Goal: Information Seeking & Learning: Check status

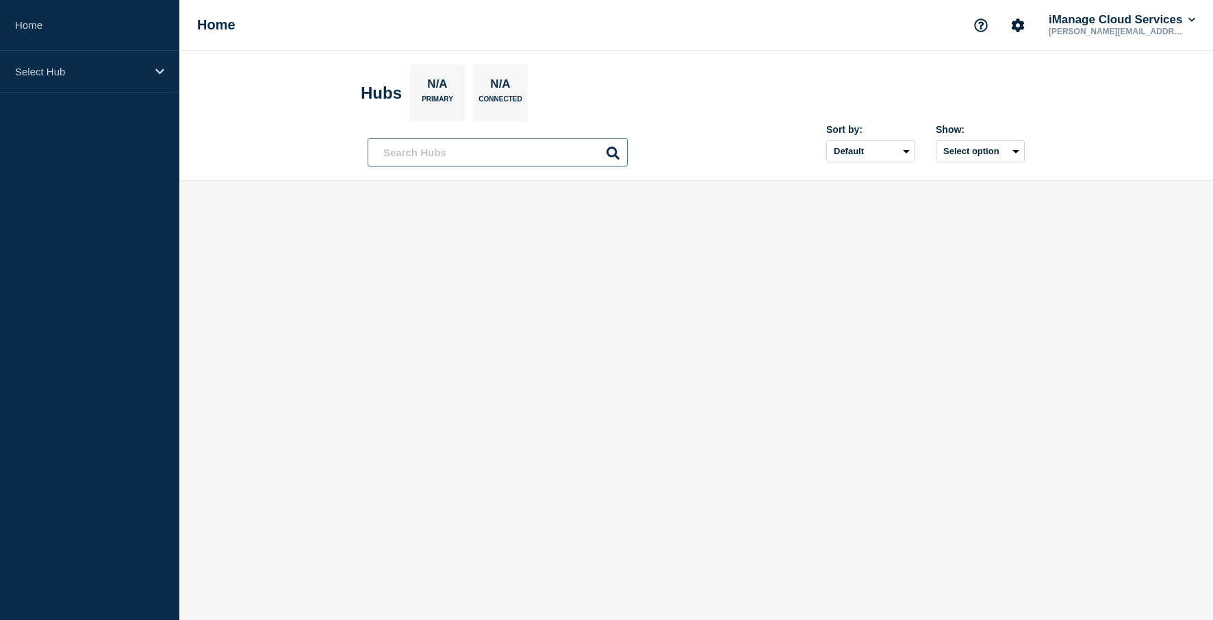
click at [397, 162] on input "text" at bounding box center [498, 152] width 260 height 28
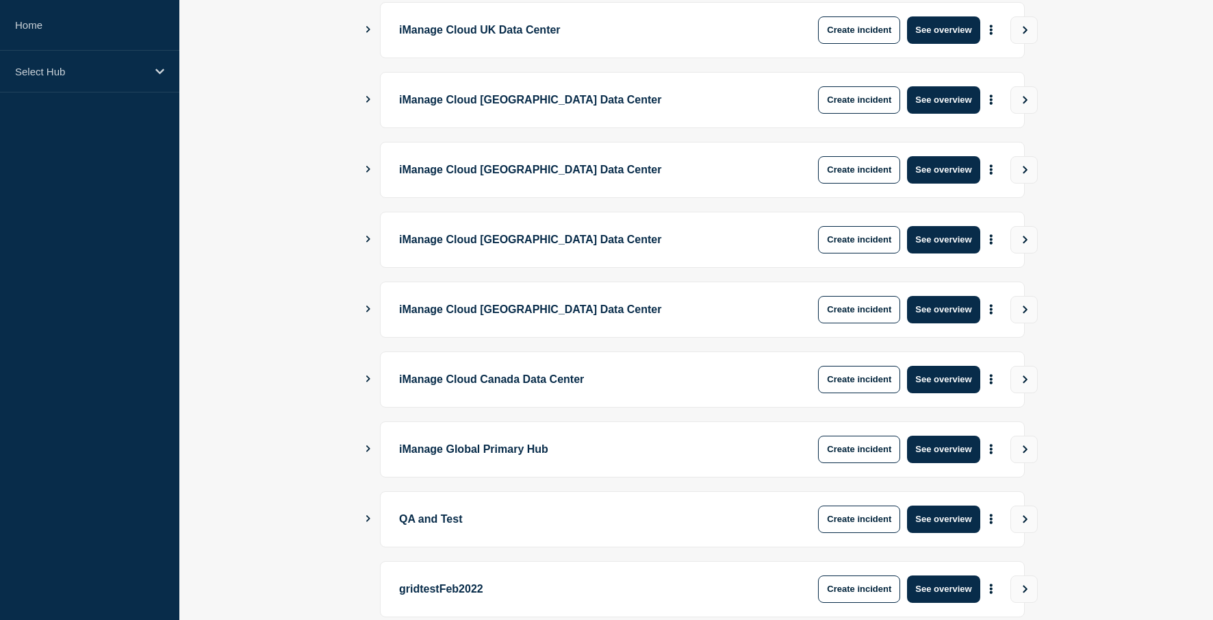
scroll to position [351, 0]
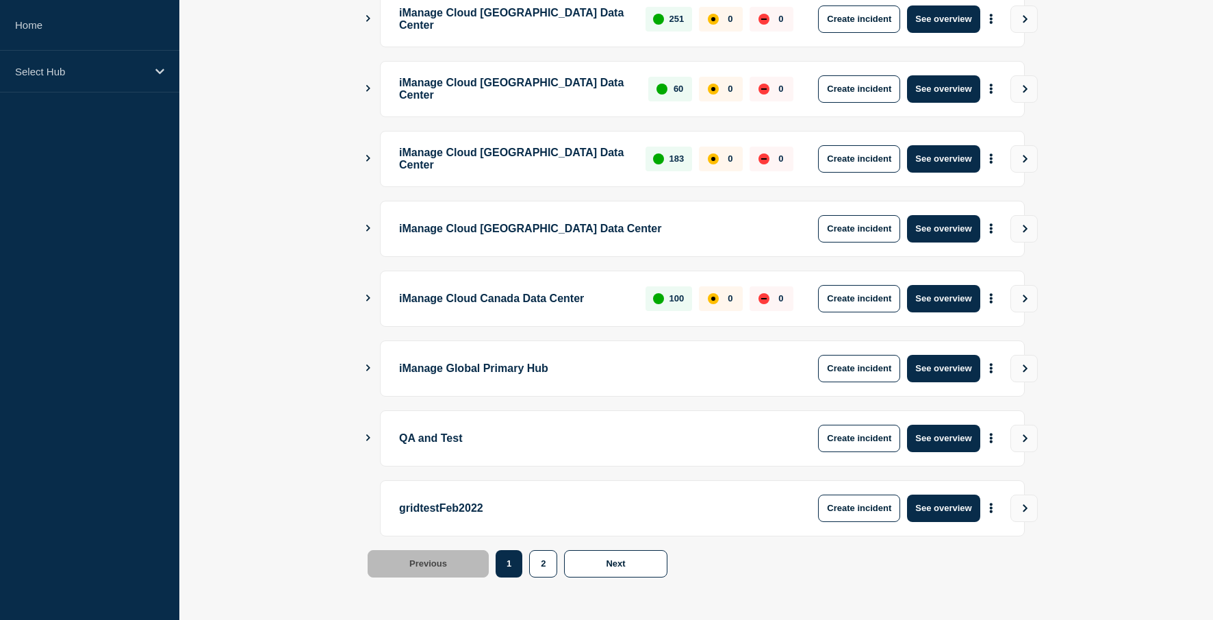
click at [931, 417] on div "QA and Test Create incident See overview" at bounding box center [702, 438] width 645 height 56
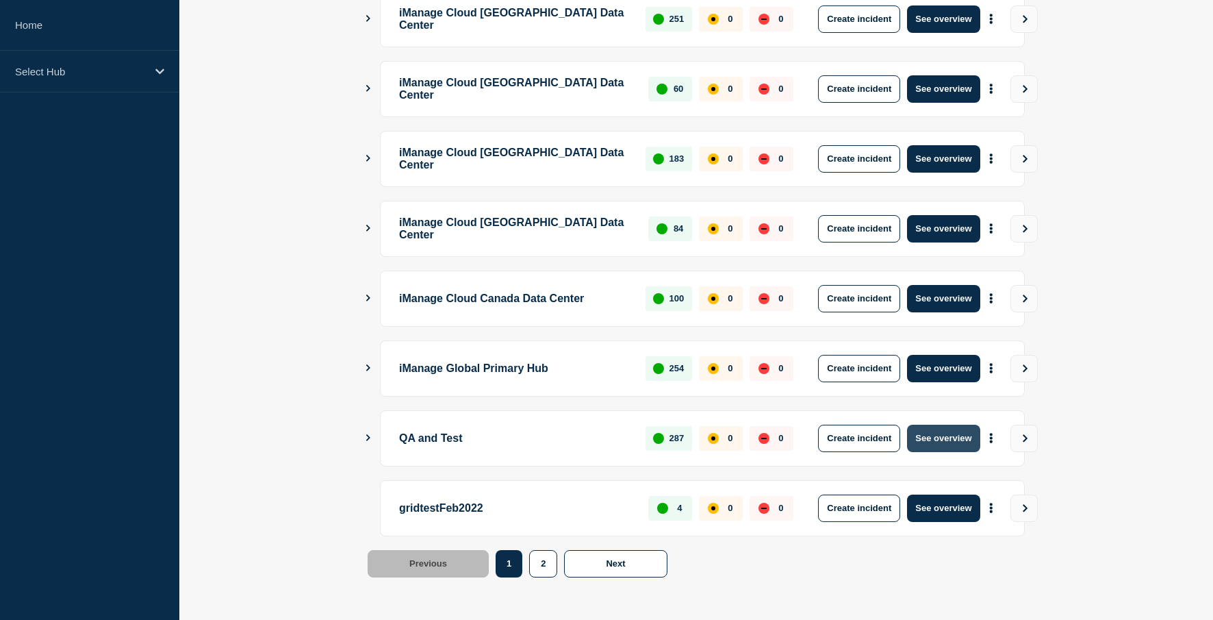
click at [931, 430] on button "See overview" at bounding box center [943, 437] width 73 height 27
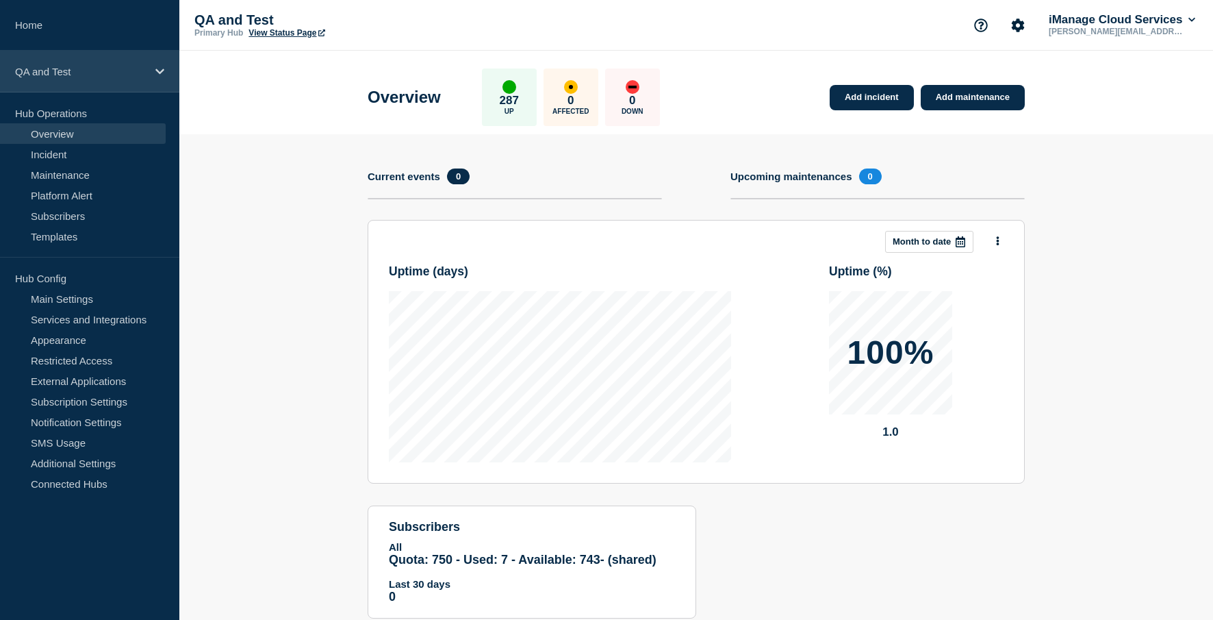
click at [162, 62] on div "QA and Test" at bounding box center [89, 72] width 179 height 42
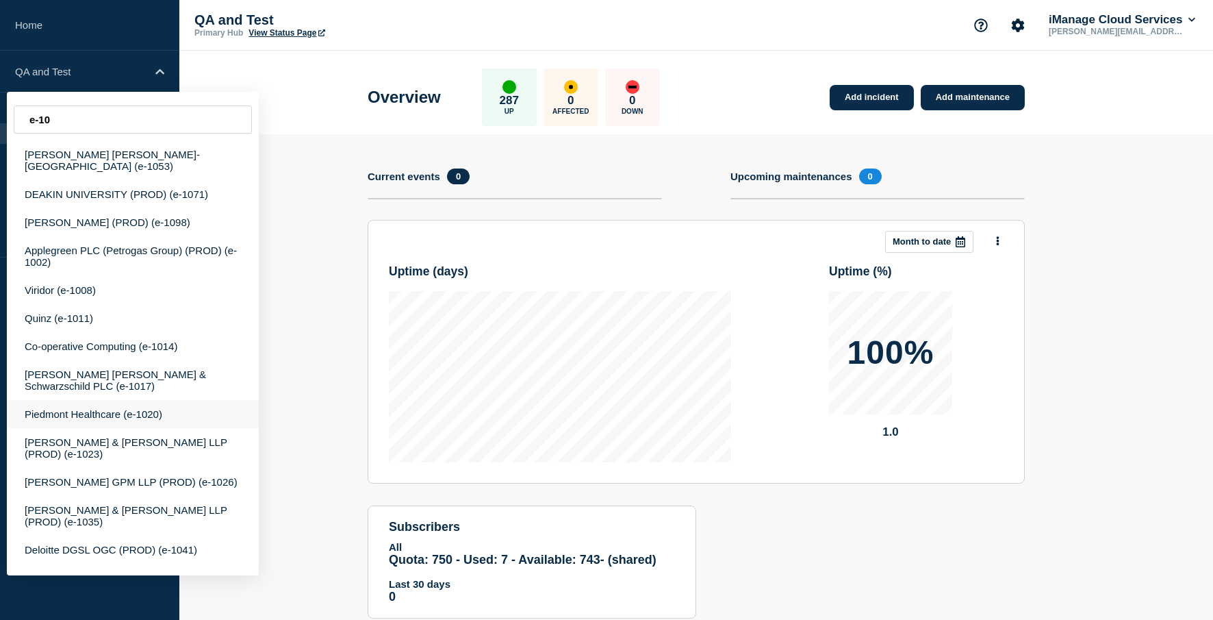
type input "e-10"
click at [140, 423] on div "Piedmont Healthcare (e-1020)" at bounding box center [133, 414] width 252 height 28
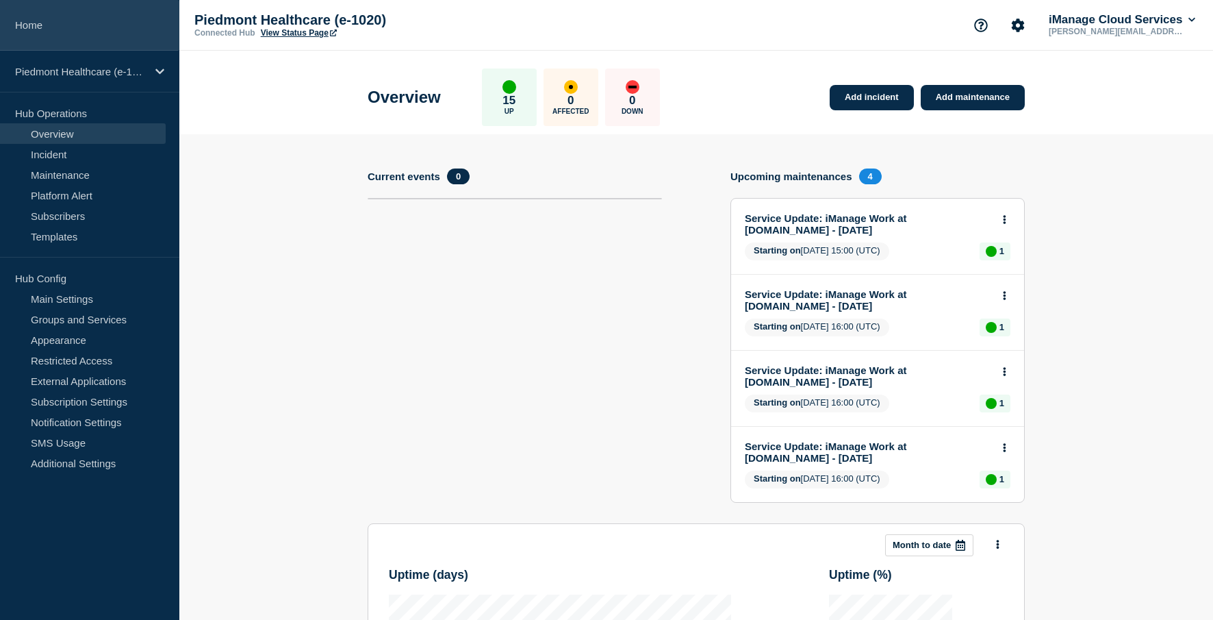
click at [112, 31] on link "Home" at bounding box center [89, 25] width 179 height 51
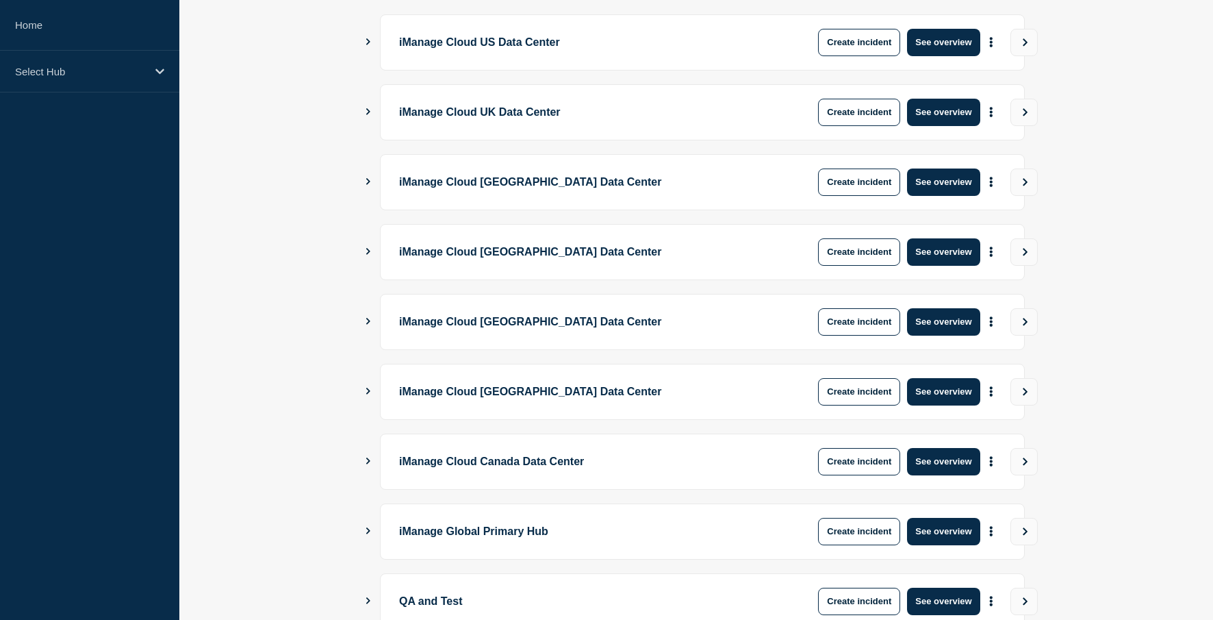
scroll to position [345, 0]
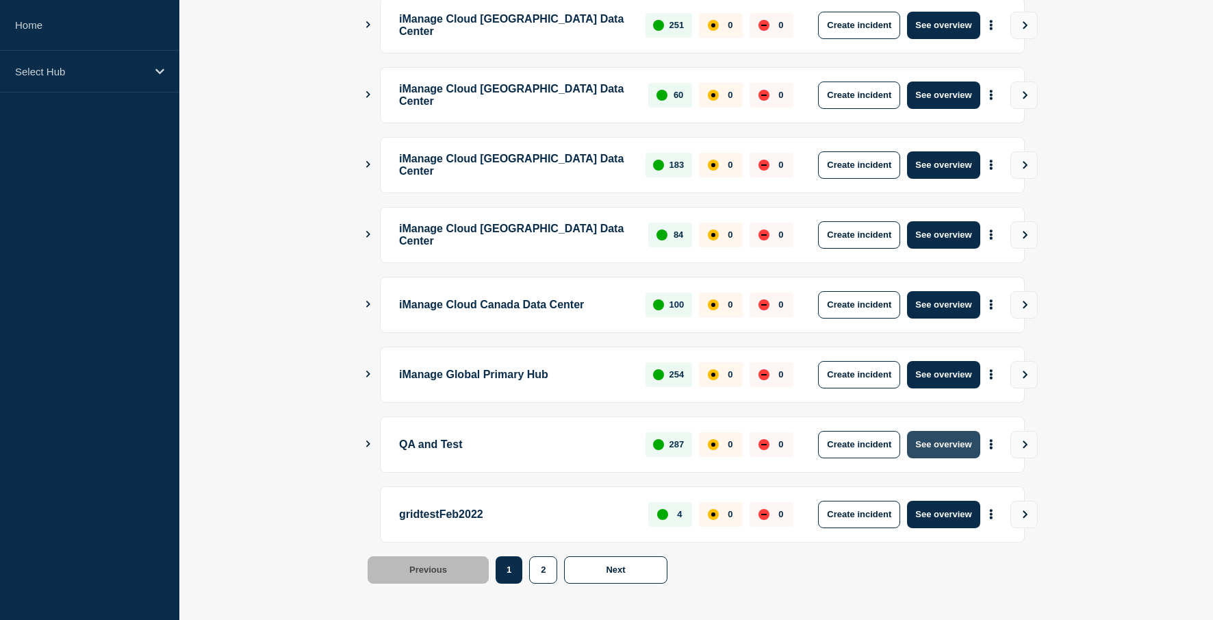
click at [935, 436] on button "See overview" at bounding box center [943, 444] width 73 height 27
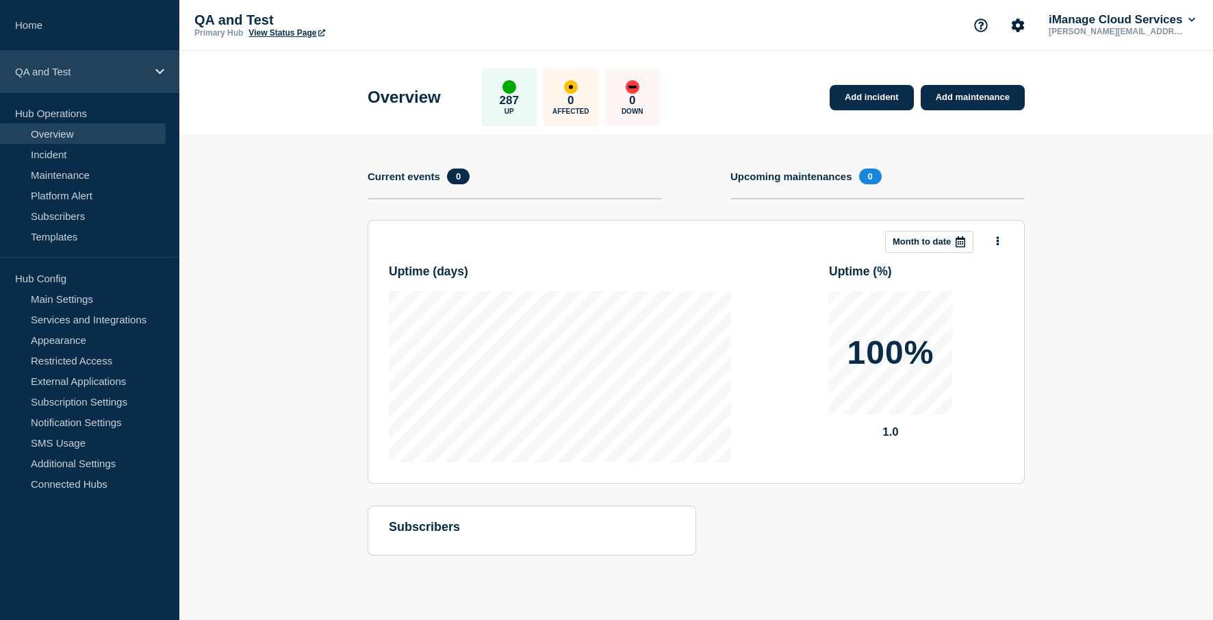
click at [148, 66] on div "QA and Test" at bounding box center [89, 72] width 179 height 42
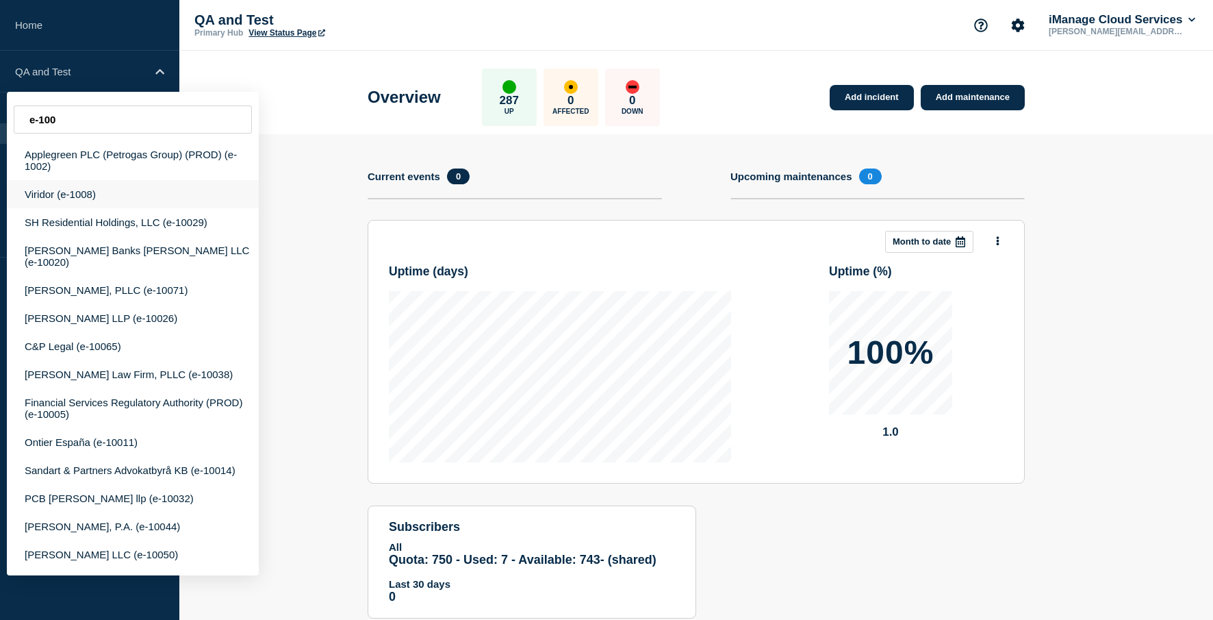
type input "e-100"
click at [88, 189] on div "Viridor (e-1008)" at bounding box center [133, 194] width 252 height 28
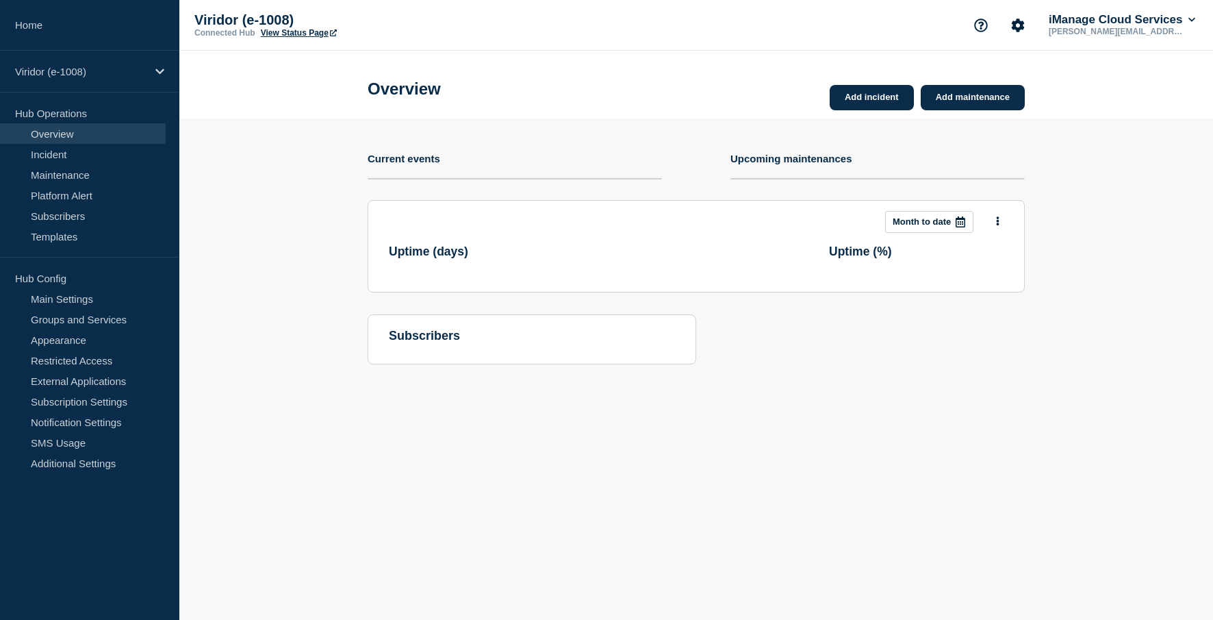
click at [292, 30] on link "View Status Page" at bounding box center [299, 33] width 76 height 10
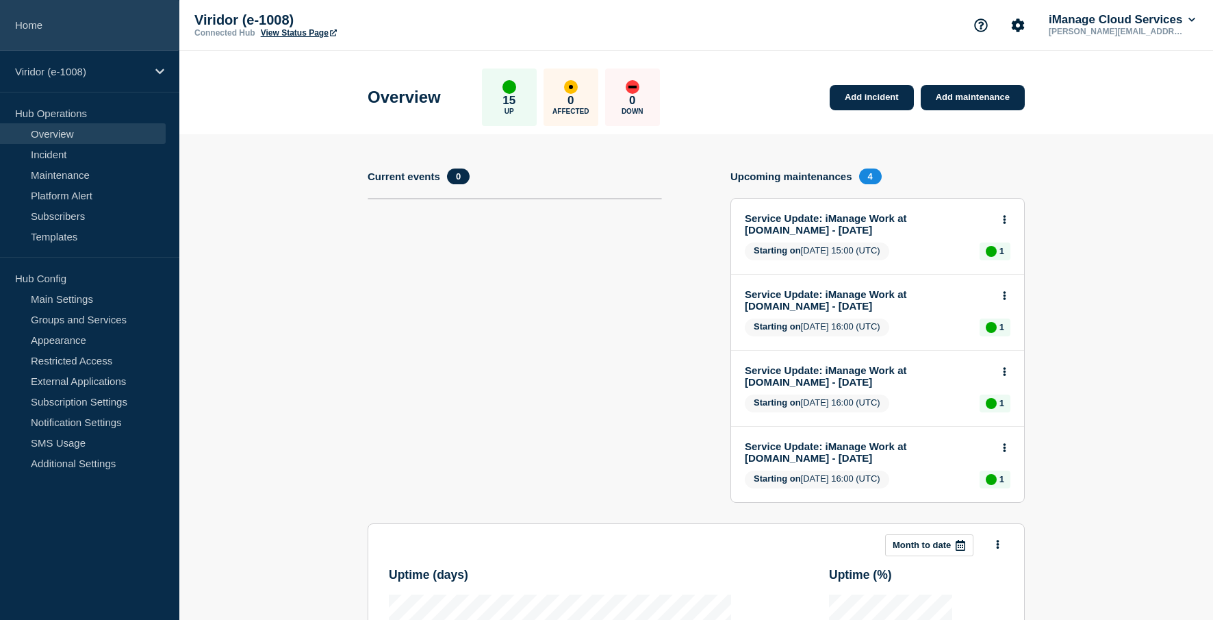
click at [144, 31] on link "Home" at bounding box center [89, 25] width 179 height 51
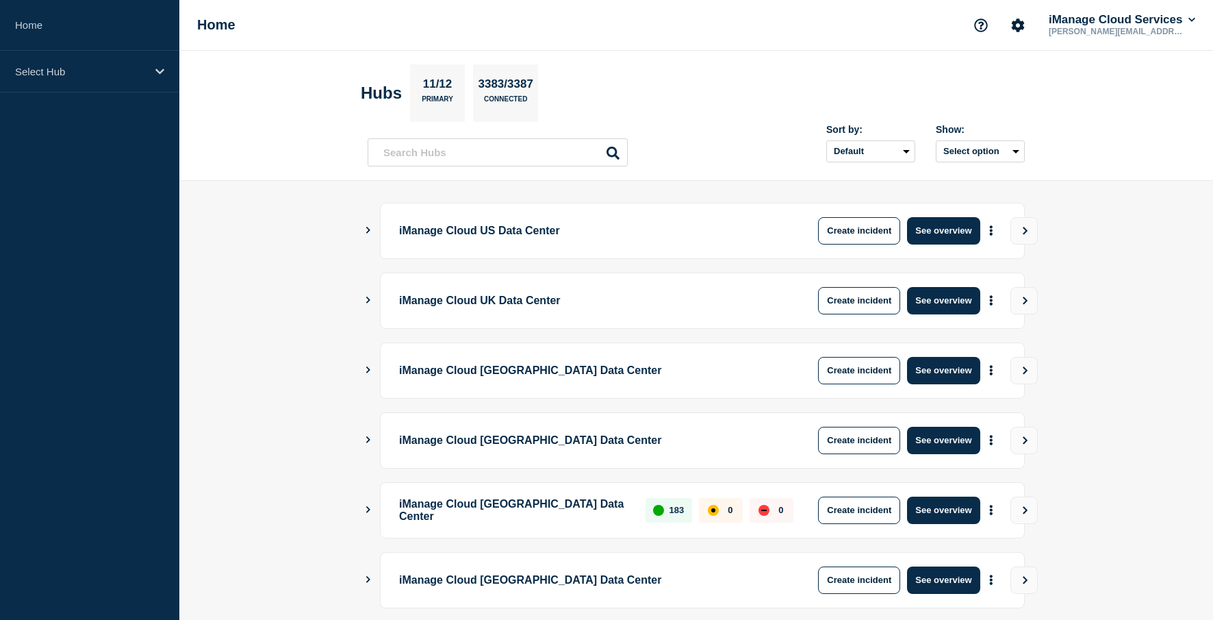
scroll to position [351, 0]
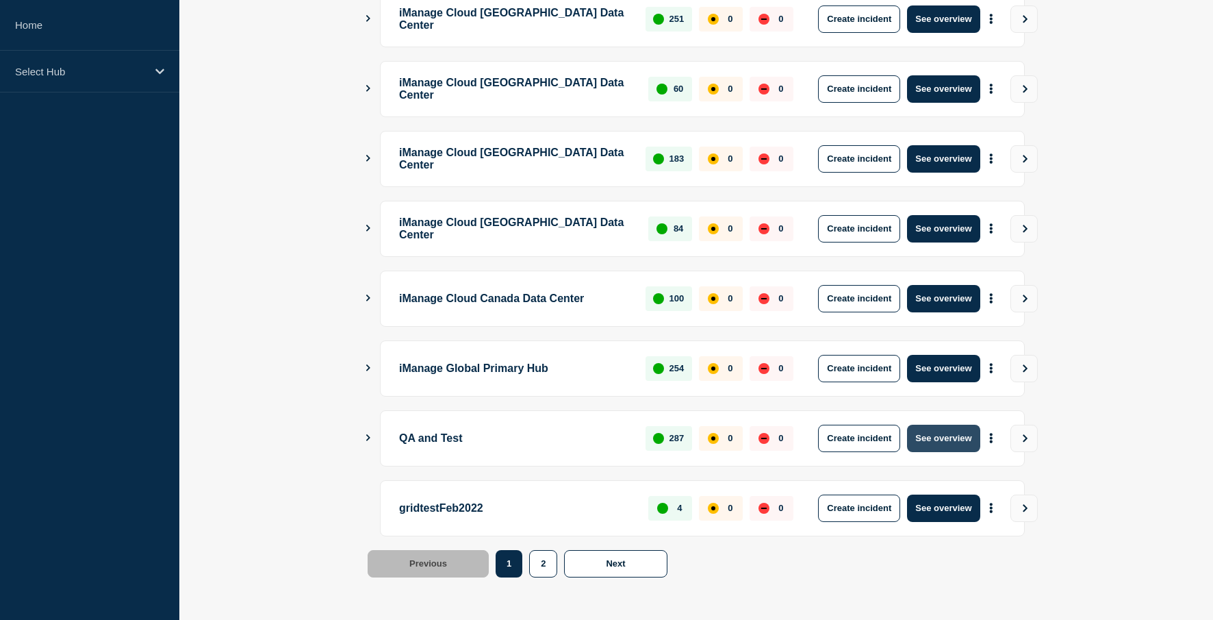
click at [935, 437] on button "See overview" at bounding box center [943, 437] width 73 height 27
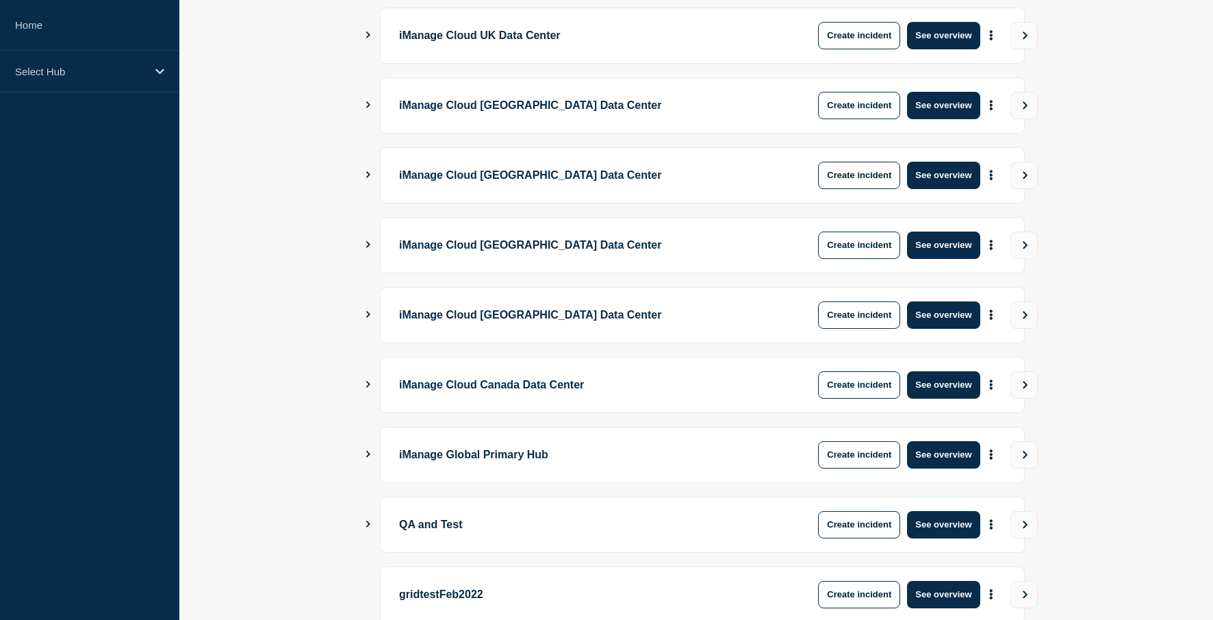
scroll to position [351, 0]
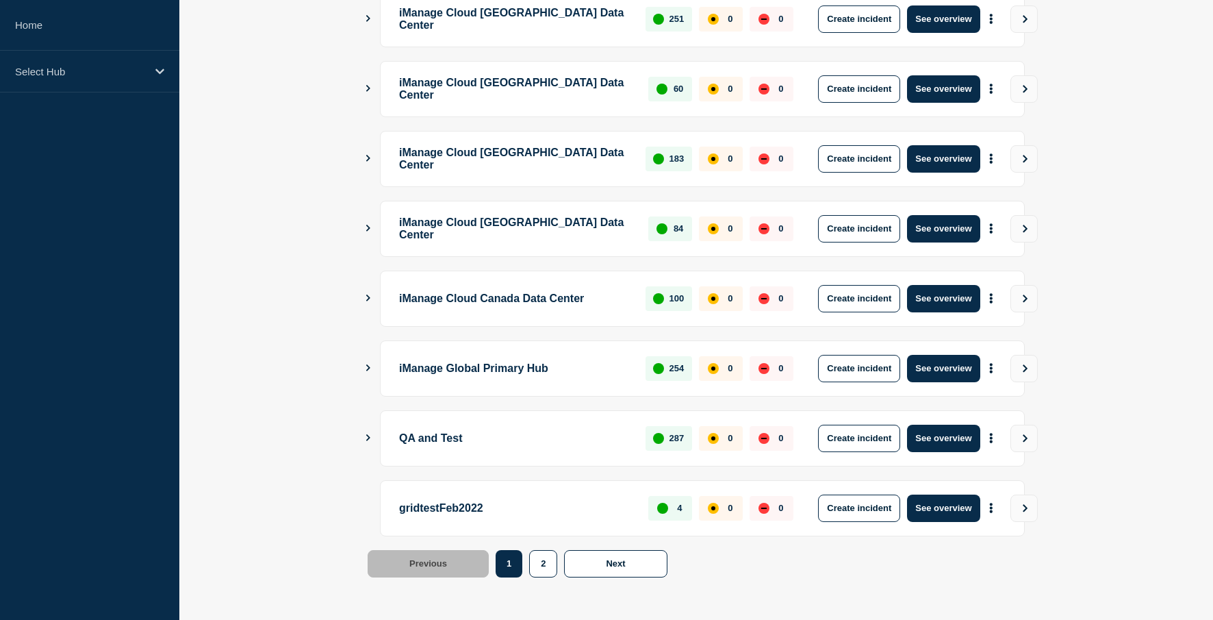
click at [368, 434] on icon "Show Connected Hubs" at bounding box center [368, 437] width 9 height 7
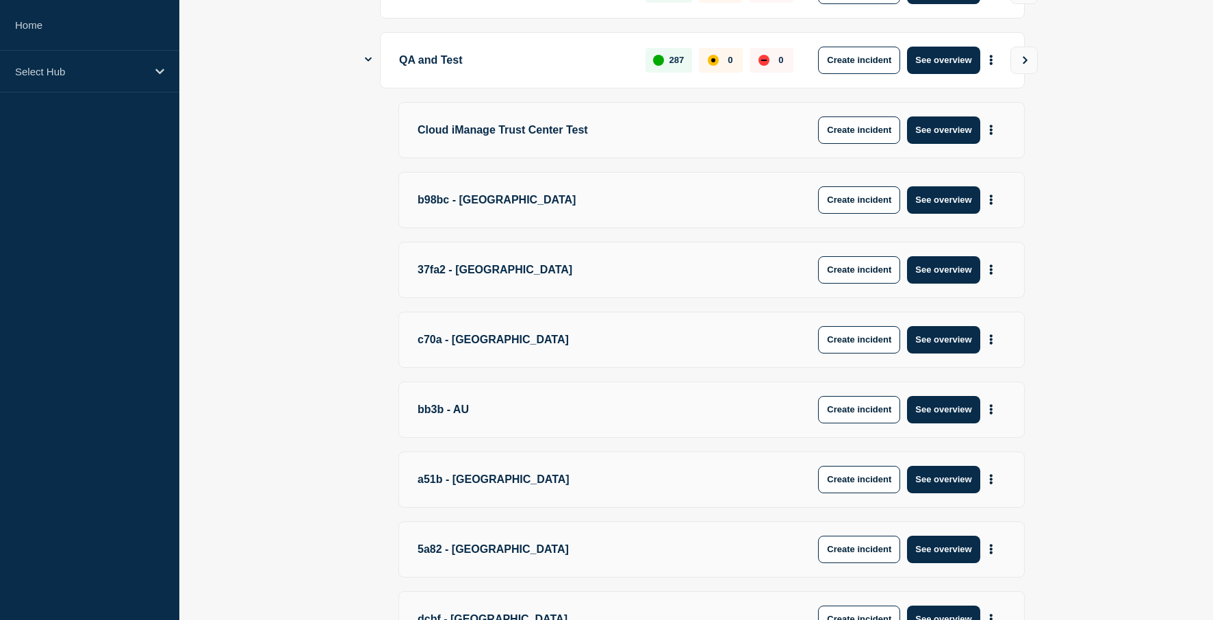
scroll to position [1098, 0]
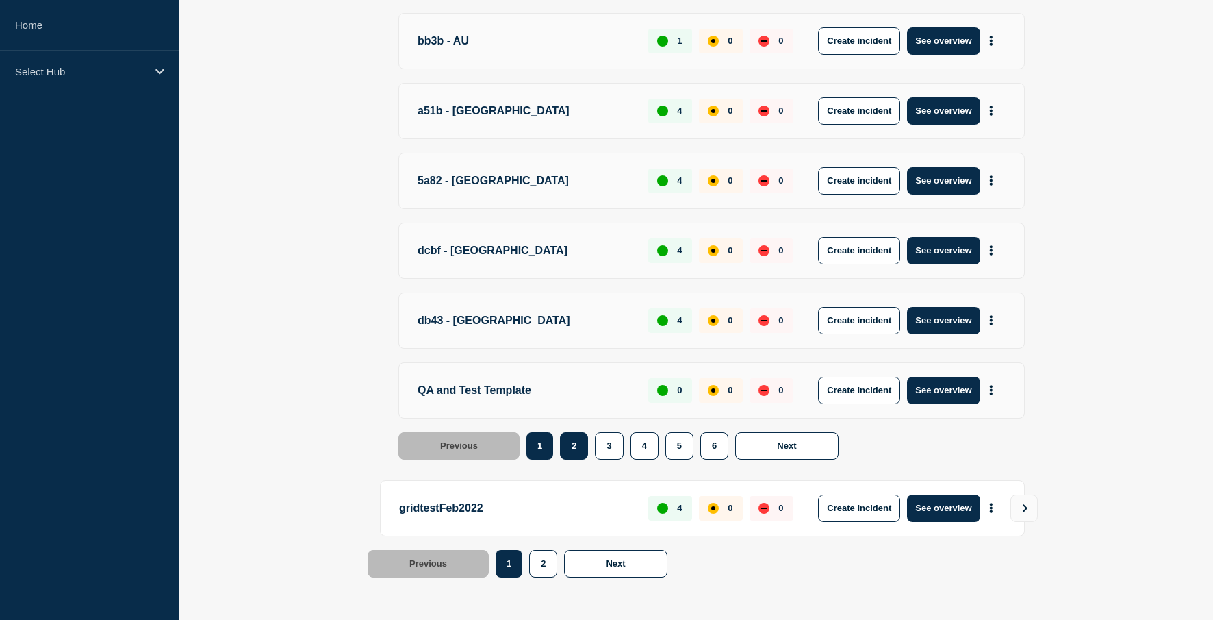
click at [573, 433] on button "2" at bounding box center [574, 445] width 28 height 27
click at [563, 455] on button "2" at bounding box center [574, 445] width 28 height 27
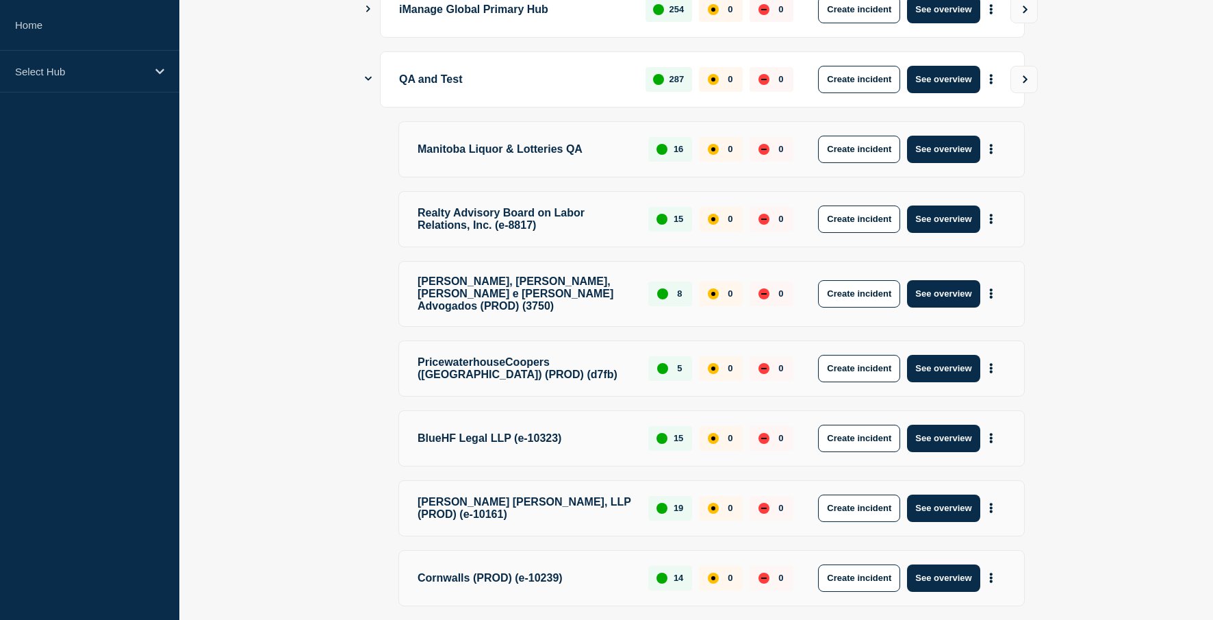
scroll to position [694, 0]
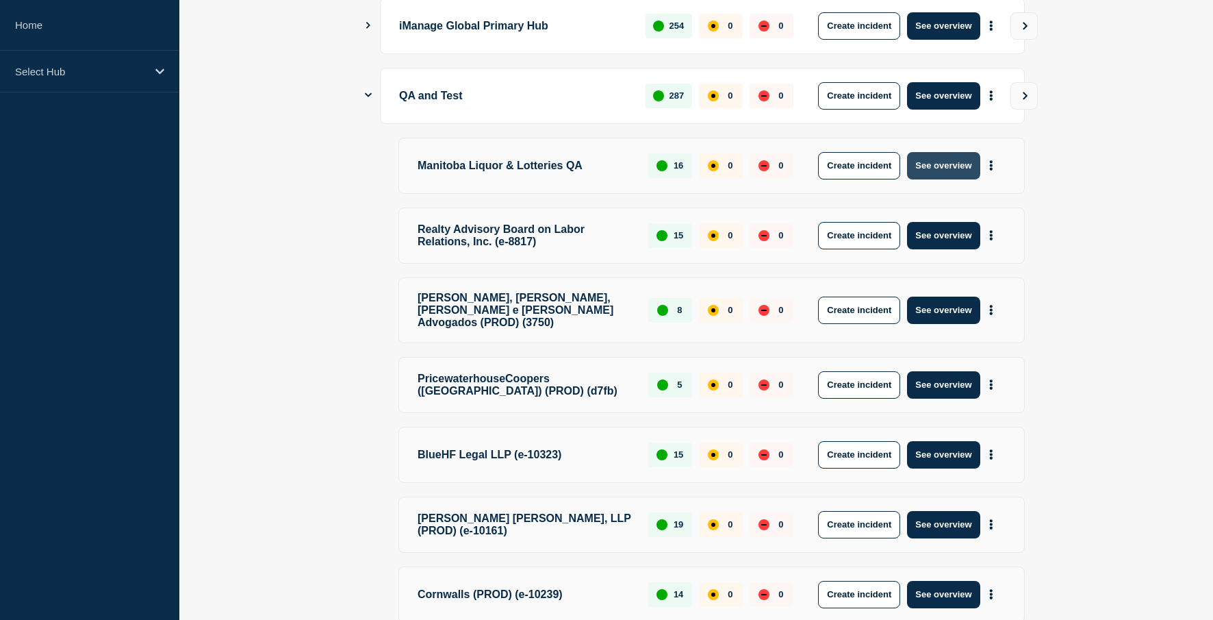
click at [953, 173] on button "See overview" at bounding box center [943, 165] width 73 height 27
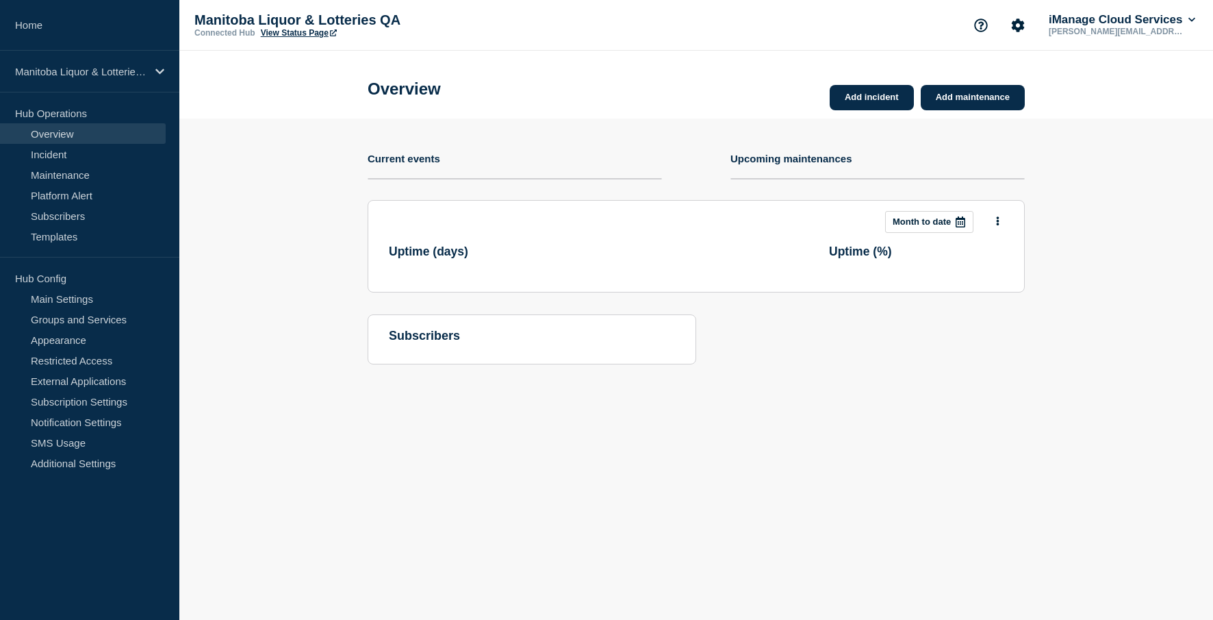
click at [309, 31] on link "View Status Page" at bounding box center [299, 33] width 76 height 10
